Goal: Information Seeking & Learning: Learn about a topic

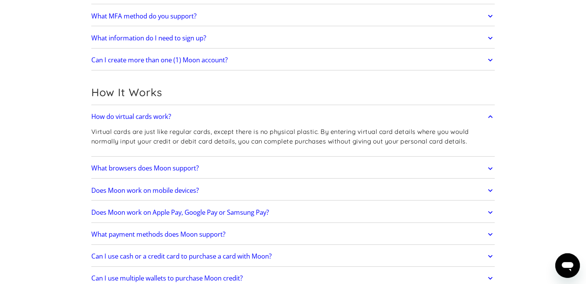
click at [159, 16] on h2 "What MFA method do you support?" at bounding box center [143, 16] width 105 height 8
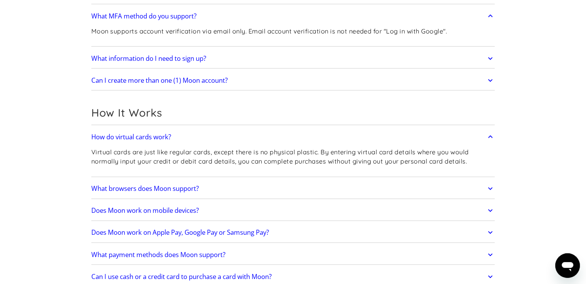
click at [187, 79] on h2 "Can I create more than one (1) Moon account?" at bounding box center [159, 81] width 136 height 8
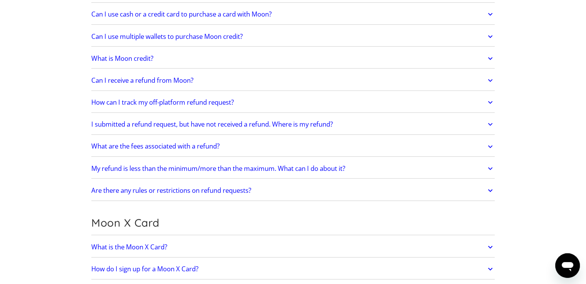
scroll to position [433, 0]
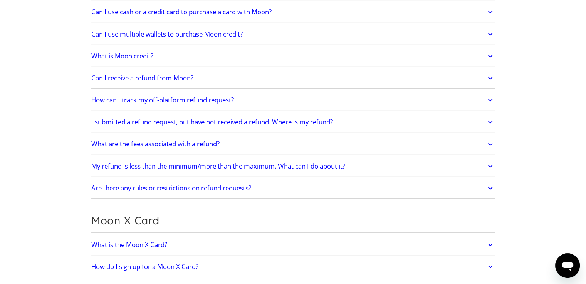
click at [154, 246] on h2 "What is the Moon X Card?" at bounding box center [129, 245] width 76 height 8
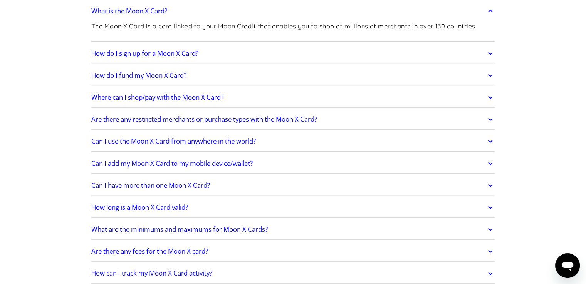
scroll to position [671, 0]
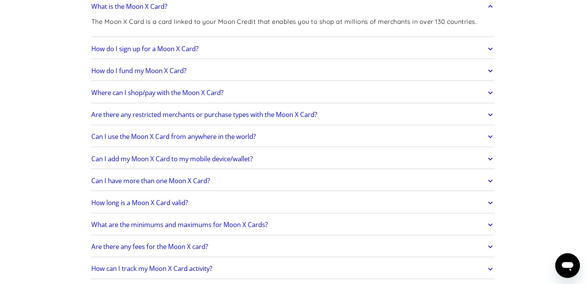
click at [323, 89] on link "Where can I shop/pay with the Moon X Card?" at bounding box center [292, 93] width 403 height 16
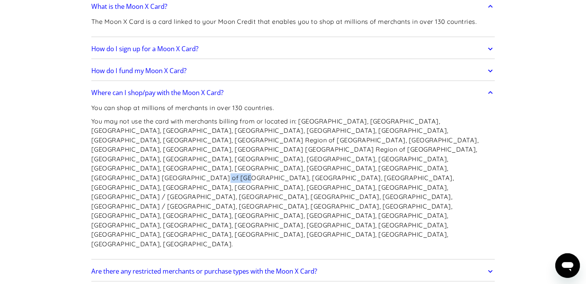
drag, startPoint x: 120, startPoint y: 166, endPoint x: 142, endPoint y: 164, distance: 22.4
click at [142, 164] on p "You may not use the card with merchants billing from or located in: [GEOGRAPHIC…" at bounding box center [292, 183] width 403 height 132
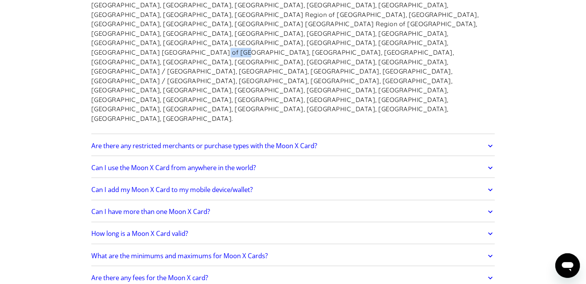
scroll to position [807, 0]
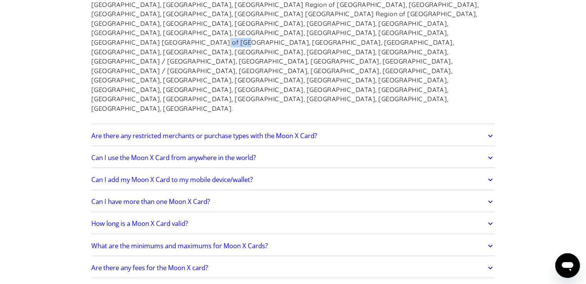
click at [238, 176] on h2 "Can I add my Moon X Card to my mobile device/wallet?" at bounding box center [171, 180] width 161 height 8
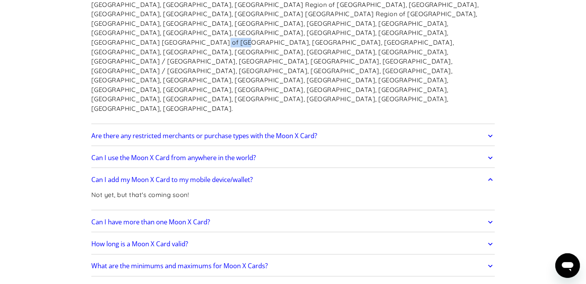
click at [159, 154] on h2 "Can I use the Moon X Card from anywhere in the world?" at bounding box center [173, 158] width 164 height 8
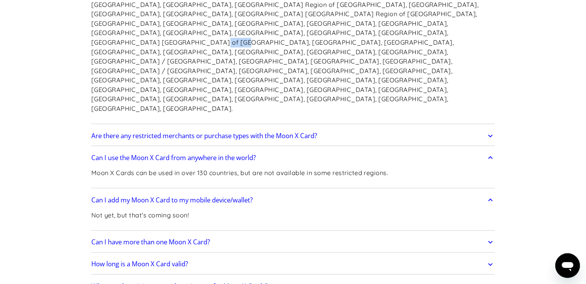
click at [488, 258] on icon at bounding box center [489, 265] width 9 height 14
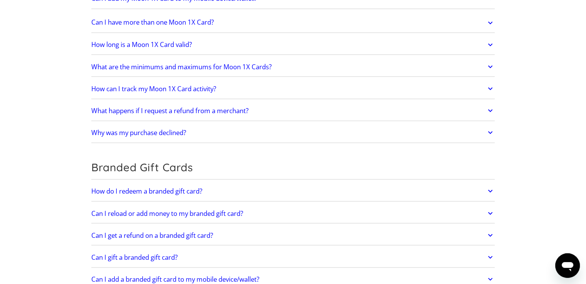
scroll to position [1418, 0]
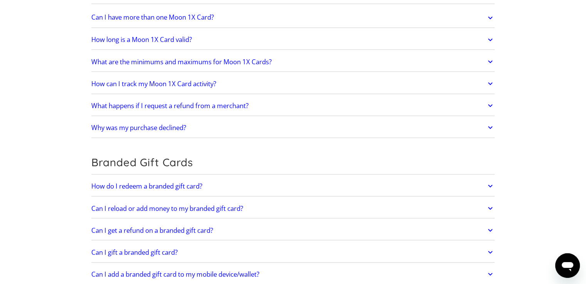
click at [491, 179] on icon at bounding box center [489, 186] width 9 height 14
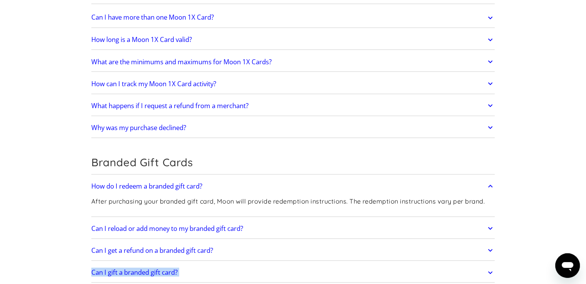
drag, startPoint x: 584, startPoint y: 187, endPoint x: 581, endPoint y: 191, distance: 4.8
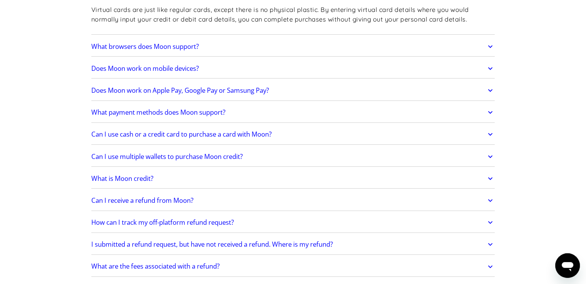
scroll to position [313, 0]
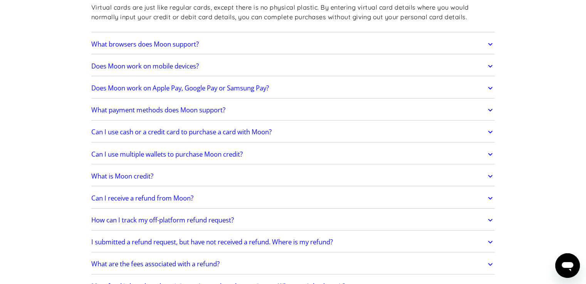
click at [489, 85] on icon at bounding box center [489, 88] width 9 height 14
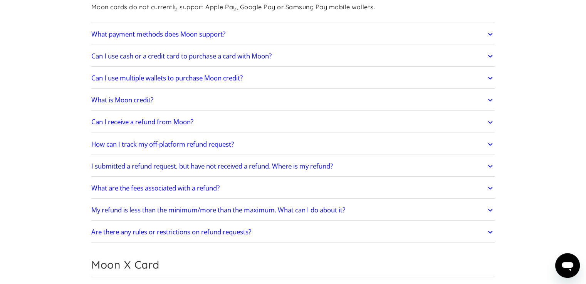
scroll to position [414, 0]
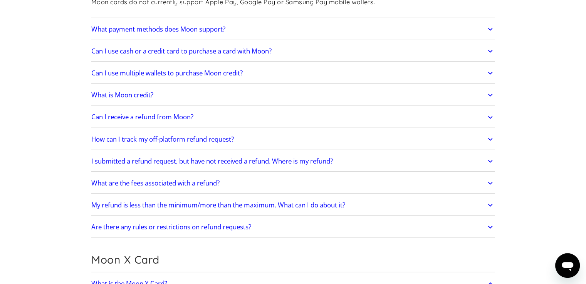
click at [491, 26] on icon at bounding box center [489, 29] width 9 height 14
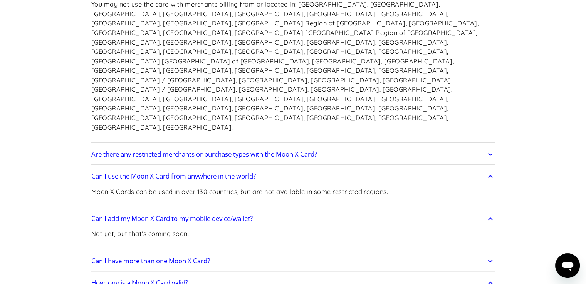
scroll to position [840, 0]
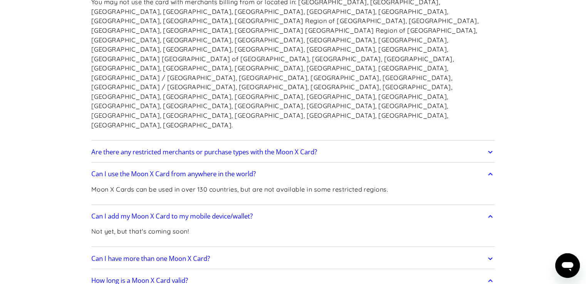
click at [489, 145] on icon at bounding box center [489, 152] width 9 height 14
